Goal: Find specific page/section: Find specific page/section

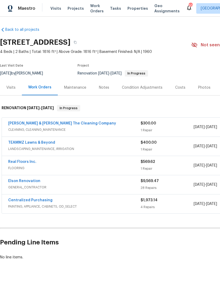
click at [130, 11] on span "Properties" at bounding box center [137, 8] width 21 height 5
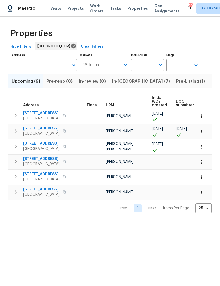
click at [124, 85] on span "In-[GEOGRAPHIC_DATA] (7)" at bounding box center [141, 81] width 58 height 7
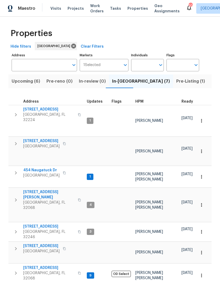
click at [136, 104] on span "HPM" at bounding box center [139, 102] width 8 height 4
